Goal: Communication & Community: Share content

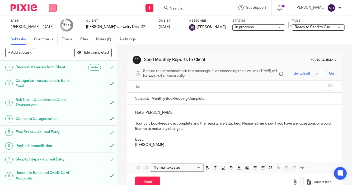
click at [55, 7] on button at bounding box center [53, 8] width 8 height 8
click at [50, 25] on link "Work" at bounding box center [50, 25] width 9 height 4
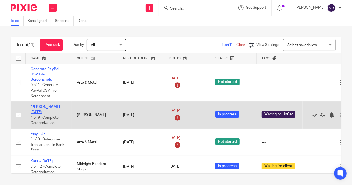
click at [55, 106] on link "[PERSON_NAME][DATE]" at bounding box center [45, 109] width 29 height 9
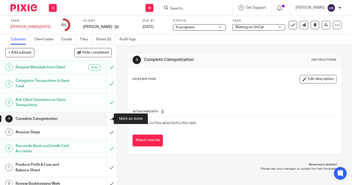
click at [106, 118] on input "submit" at bounding box center [58, 118] width 117 height 13
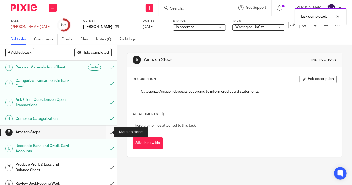
click at [106, 134] on input "submit" at bounding box center [58, 132] width 117 height 13
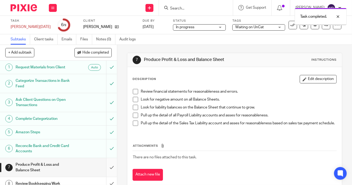
scroll to position [19, 0]
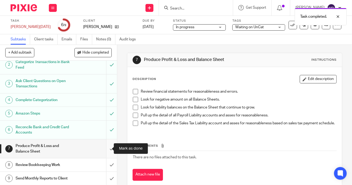
click at [106, 147] on input "submit" at bounding box center [58, 148] width 117 height 19
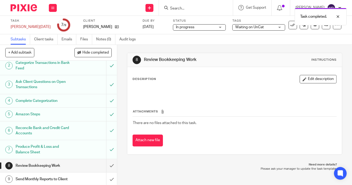
scroll to position [19, 0]
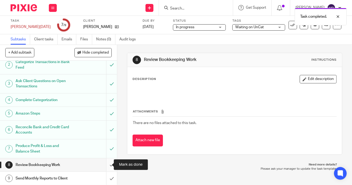
click at [105, 164] on input "submit" at bounding box center [58, 164] width 117 height 13
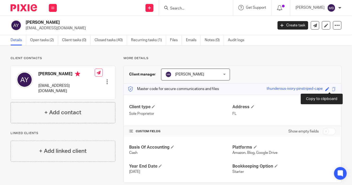
click at [332, 89] on span at bounding box center [334, 89] width 4 height 4
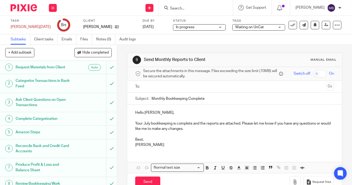
click at [314, 73] on input "checkbox" at bounding box center [319, 73] width 13 height 7
checkbox input "true"
click at [261, 89] on input "text" at bounding box center [234, 87] width 179 height 6
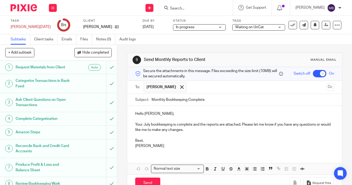
click at [149, 126] on p "Your July bookkeeping is complete and the reports are attached. Please let me k…" at bounding box center [234, 127] width 199 height 11
click at [191, 127] on p "Your June bookkeeping is complete and the reports are attached. Please let me k…" at bounding box center [234, 127] width 199 height 11
click at [244, 125] on p "Your June bookkeeping is complete, and the reports are attached. Please let me …" at bounding box center [234, 127] width 199 height 11
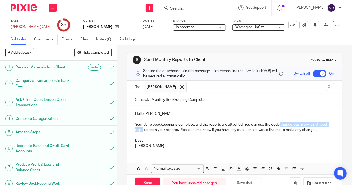
drag, startPoint x: 280, startPoint y: 126, endPoint x: 160, endPoint y: 133, distance: 120.1
click at [160, 133] on p "Your June bookkeeping is complete, and the reports are attached. You can use th…" at bounding box center [234, 127] width 199 height 11
click at [206, 170] on icon "button" at bounding box center [207, 169] width 2 height 1
click at [214, 138] on p at bounding box center [234, 135] width 199 height 5
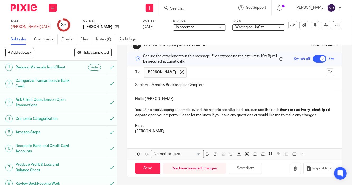
scroll to position [22, 0]
click at [290, 172] on button "button" at bounding box center [295, 169] width 11 height 12
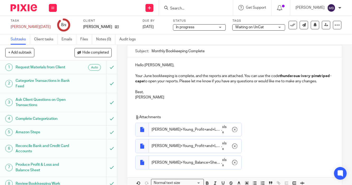
scroll to position [84, 0]
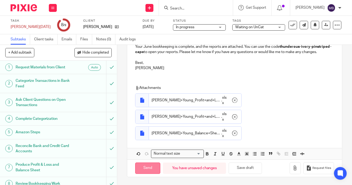
click at [143, 171] on input "Send" at bounding box center [147, 168] width 25 height 11
checkbox input "false"
type input "Sent"
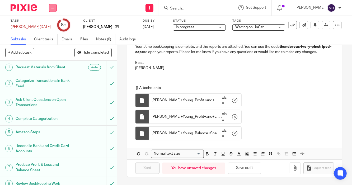
click at [54, 6] on icon at bounding box center [52, 7] width 3 height 3
click at [51, 23] on link "Work" at bounding box center [50, 25] width 9 height 4
